Goal: Task Accomplishment & Management: Use online tool/utility

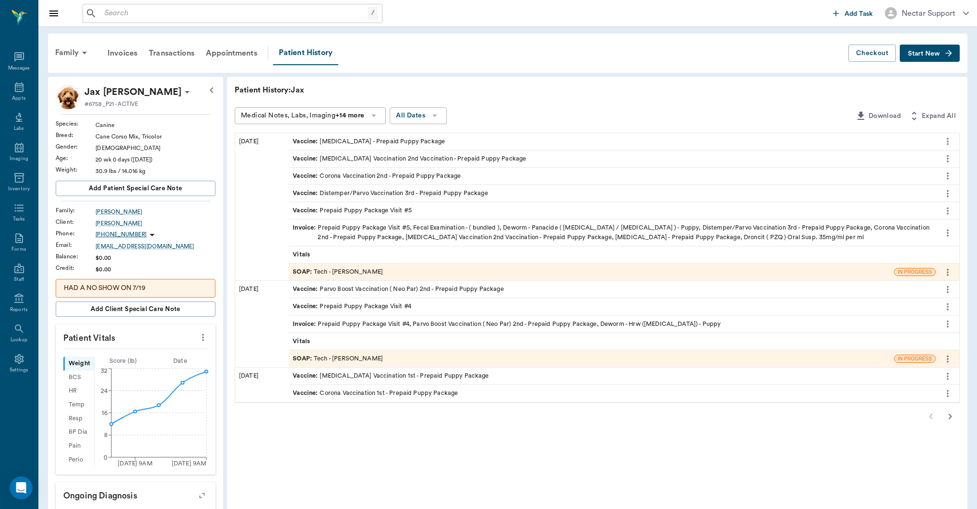
click at [941, 140] on button "more" at bounding box center [947, 141] width 15 height 16
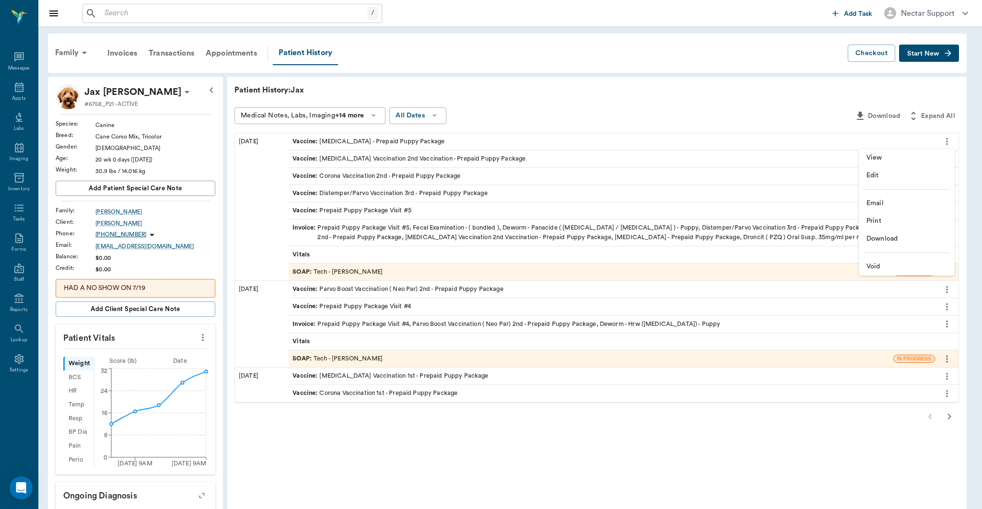
click at [928, 155] on span "View" at bounding box center [907, 158] width 81 height 10
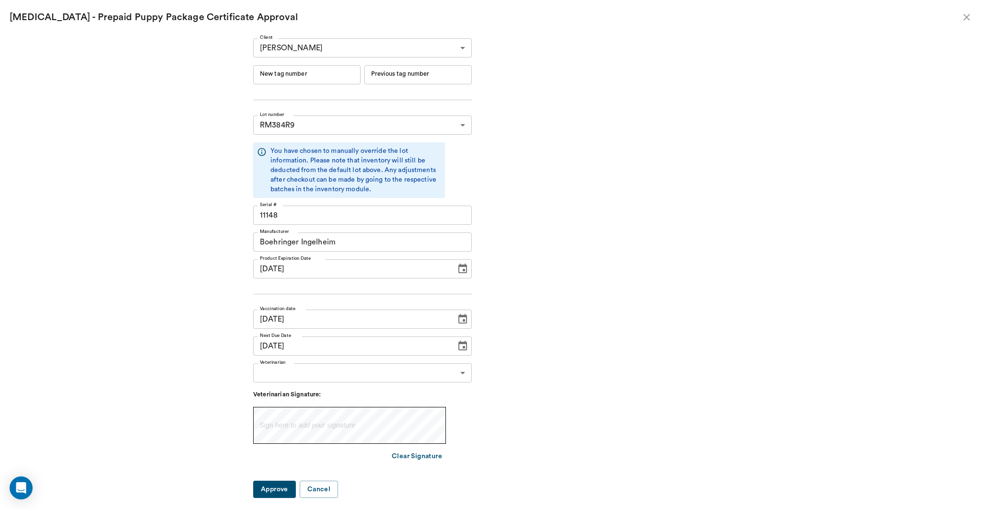
click at [970, 18] on icon "close" at bounding box center [967, 18] width 12 height 12
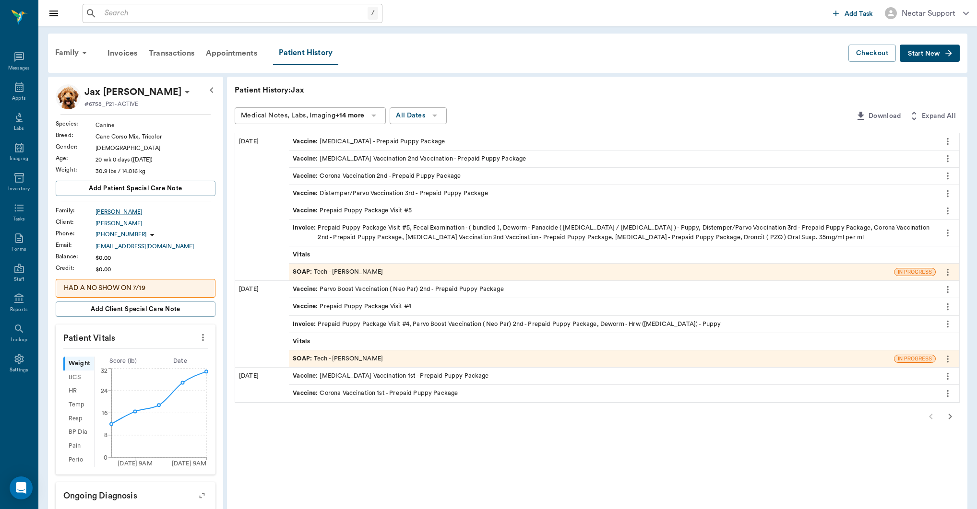
click at [655, 53] on div "Family Invoices Transactions Appointments Patient History" at bounding box center [448, 53] width 799 height 24
click at [947, 142] on icon "more" at bounding box center [947, 142] width 11 height 12
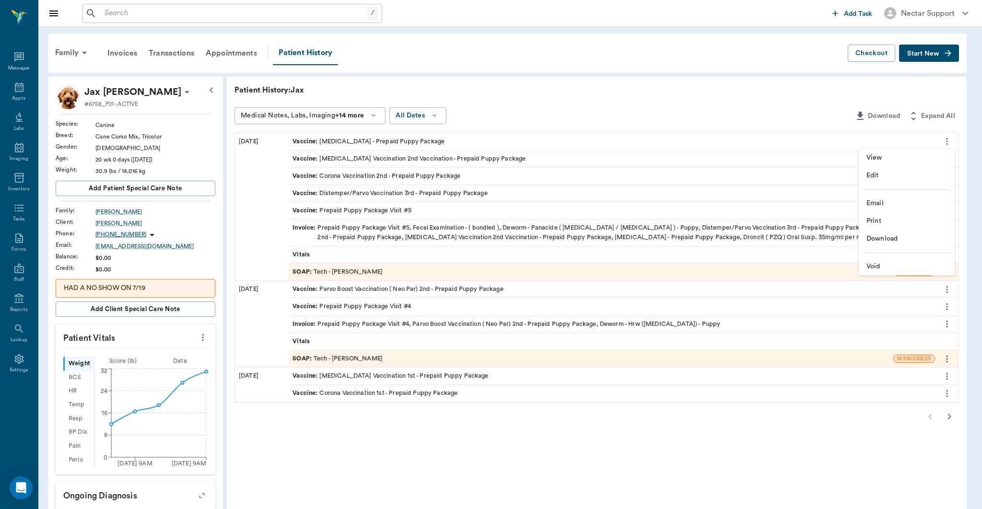
click at [924, 155] on span "View" at bounding box center [907, 158] width 81 height 10
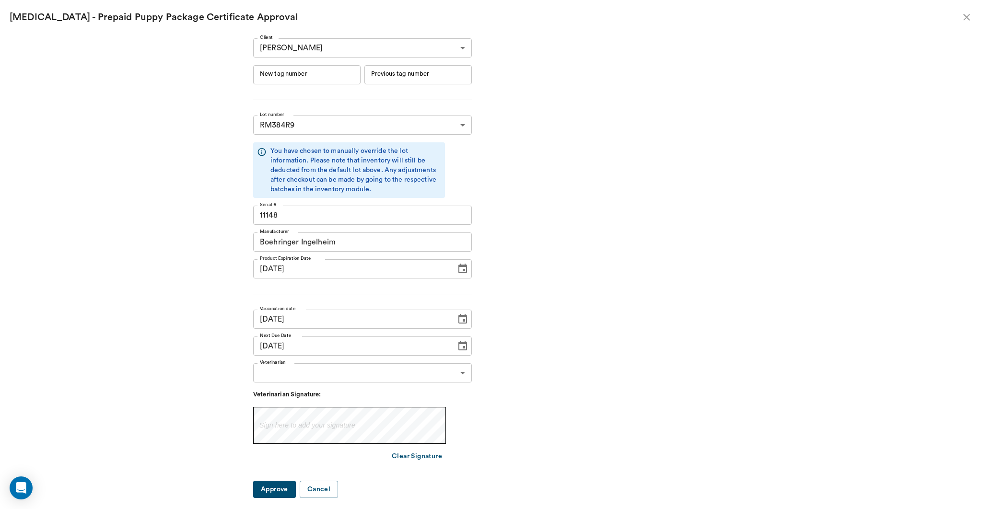
click at [965, 18] on icon "close" at bounding box center [967, 18] width 12 height 12
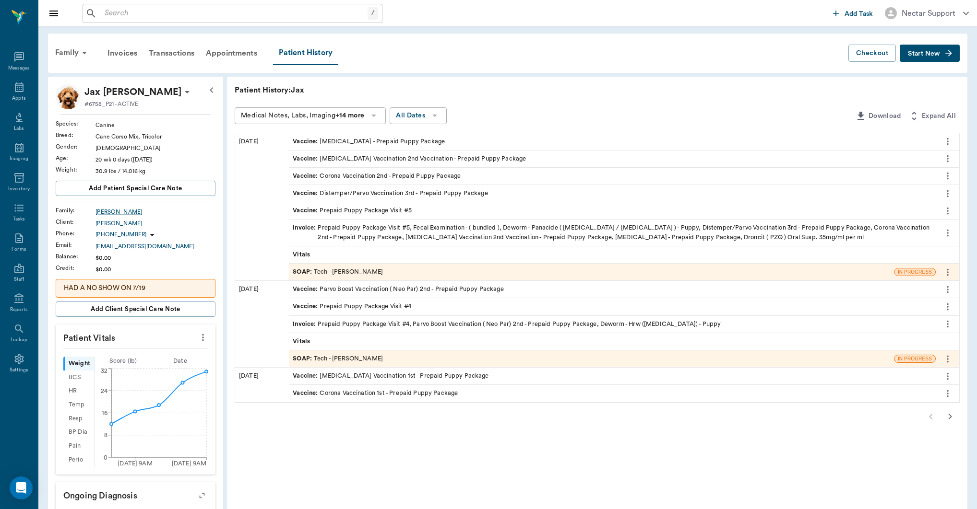
click at [401, 269] on div "SOAP : Tech - [PERSON_NAME]" at bounding box center [591, 272] width 605 height 17
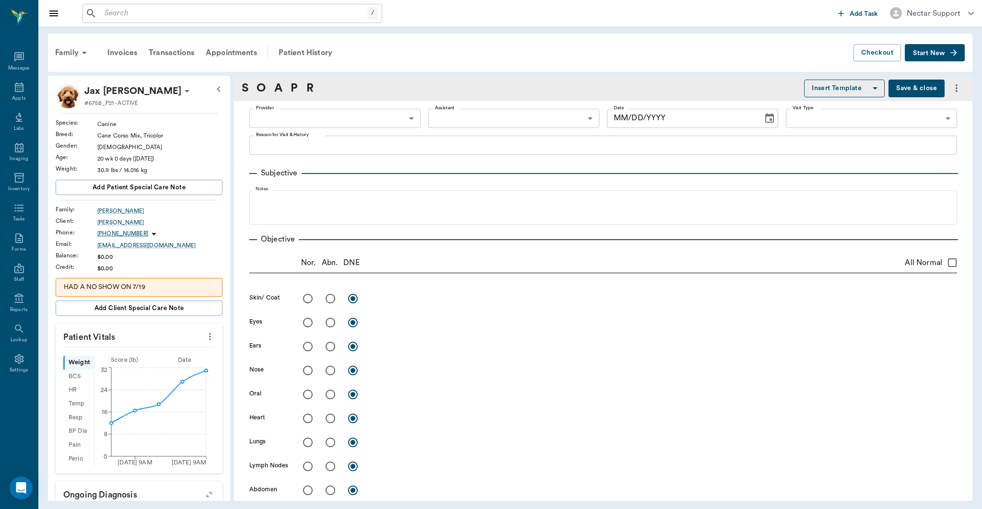
type input "63ec2e7e52e12b0ba117b124"
type input "65d2be4f46e3a538d89b8c1a"
type textarea "5TH VISIT- 3RD SET -[PERSON_NAME]"
type input "[DATE]"
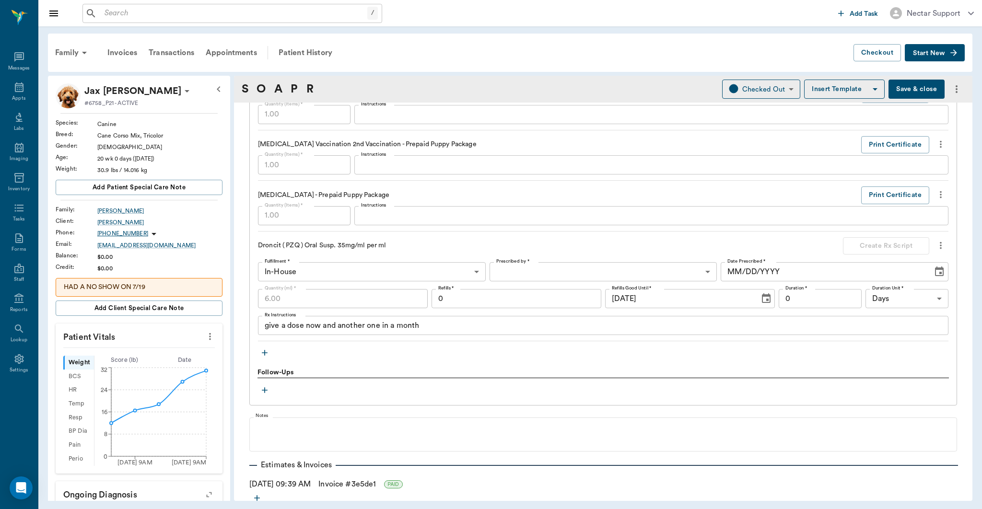
scroll to position [928, 0]
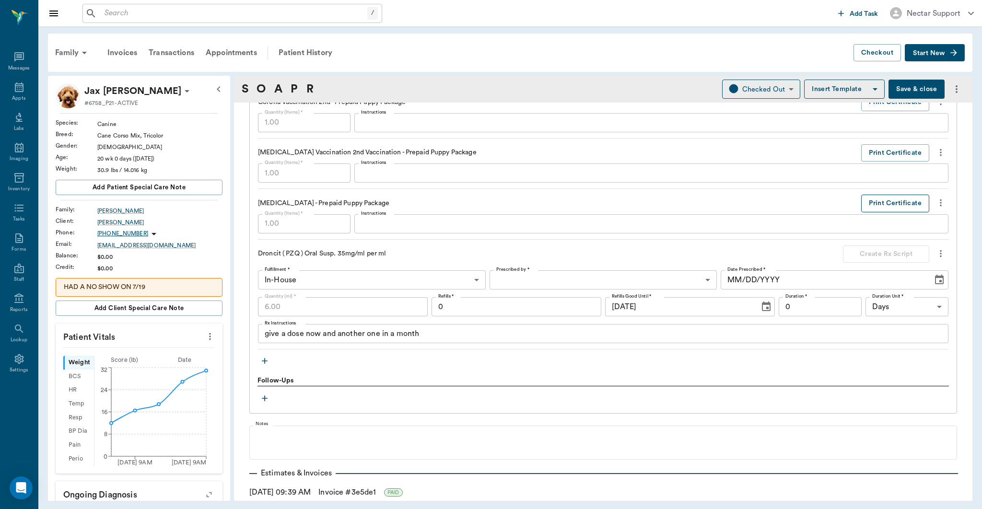
drag, startPoint x: 888, startPoint y: 200, endPoint x: 861, endPoint y: 207, distance: 28.3
click at [888, 200] on button "Print Certificate" at bounding box center [896, 204] width 68 height 18
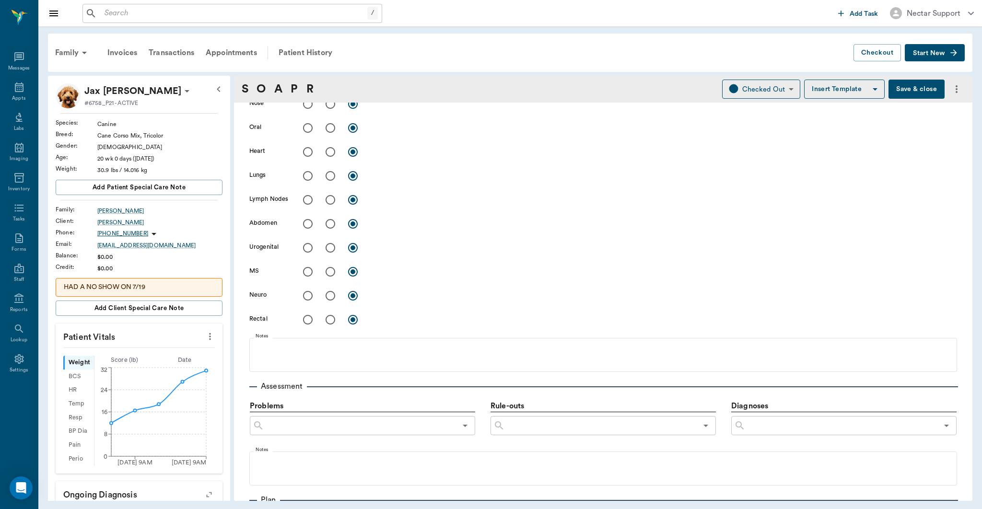
scroll to position [266, 0]
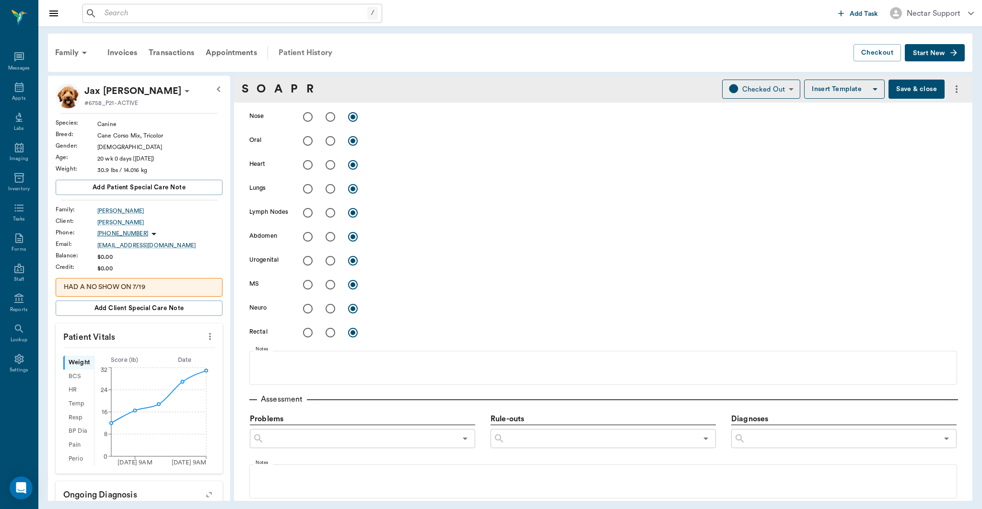
click at [322, 60] on div "Patient History" at bounding box center [305, 52] width 65 height 23
